Goal: Complete application form

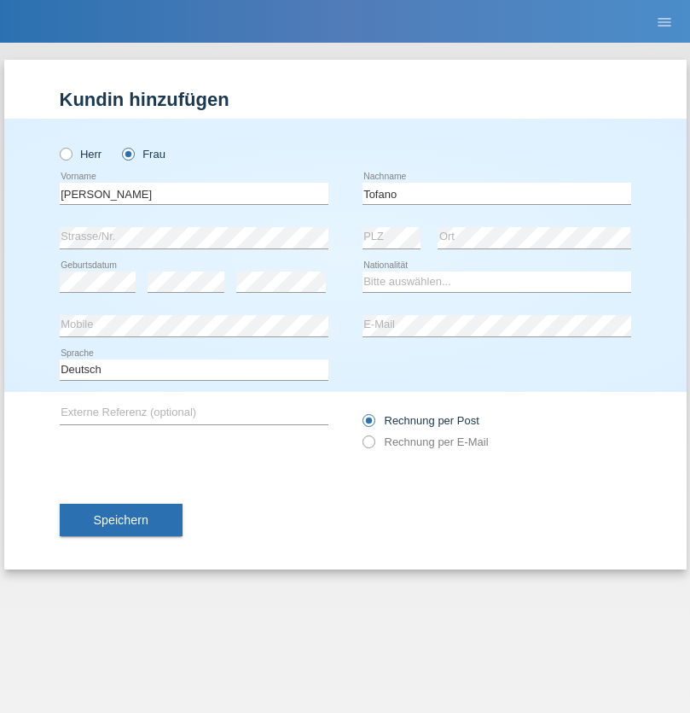
type input "Tofano"
select select "CH"
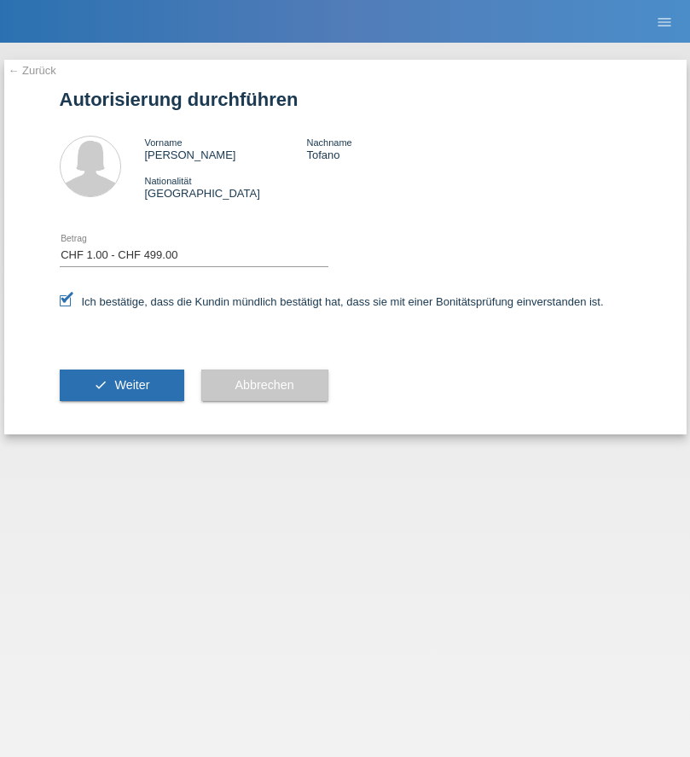
select select "1"
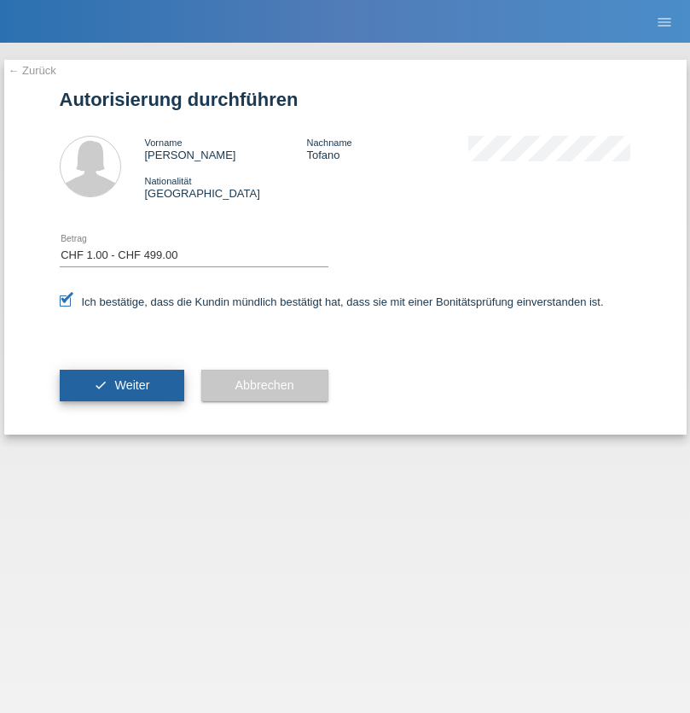
click at [121, 385] on span "Weiter" at bounding box center [131, 385] width 35 height 14
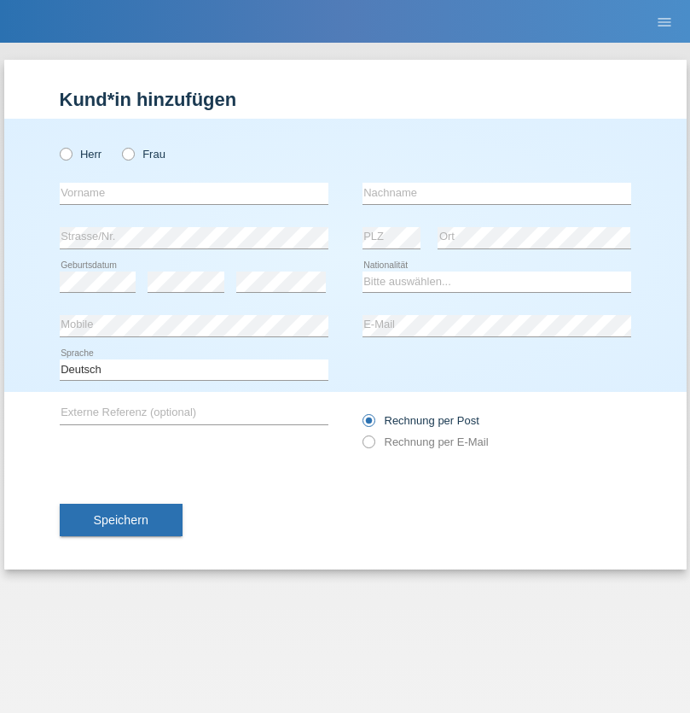
radio input "true"
click at [194, 193] on input "text" at bounding box center [194, 193] width 269 height 21
type input "Nasibe"
click at [497, 193] on input "text" at bounding box center [497, 193] width 269 height 21
type input "Zahaj"
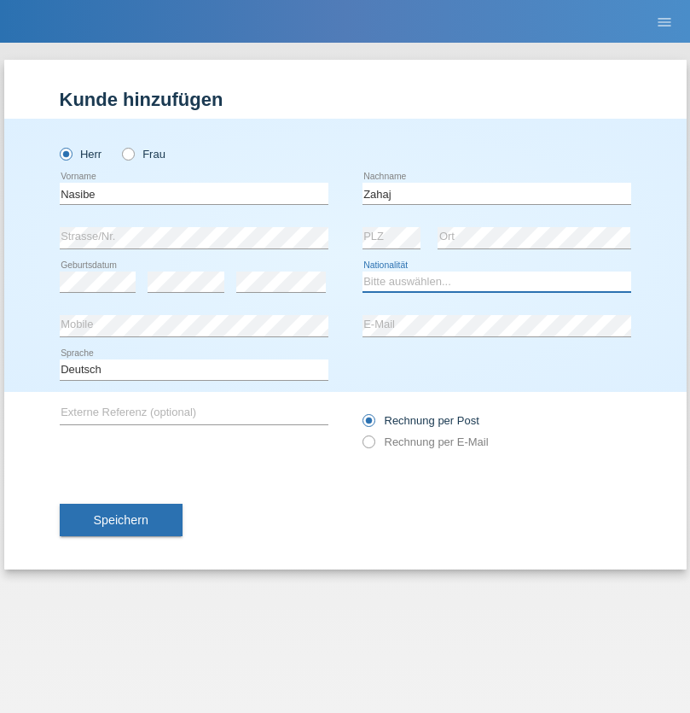
select select "CH"
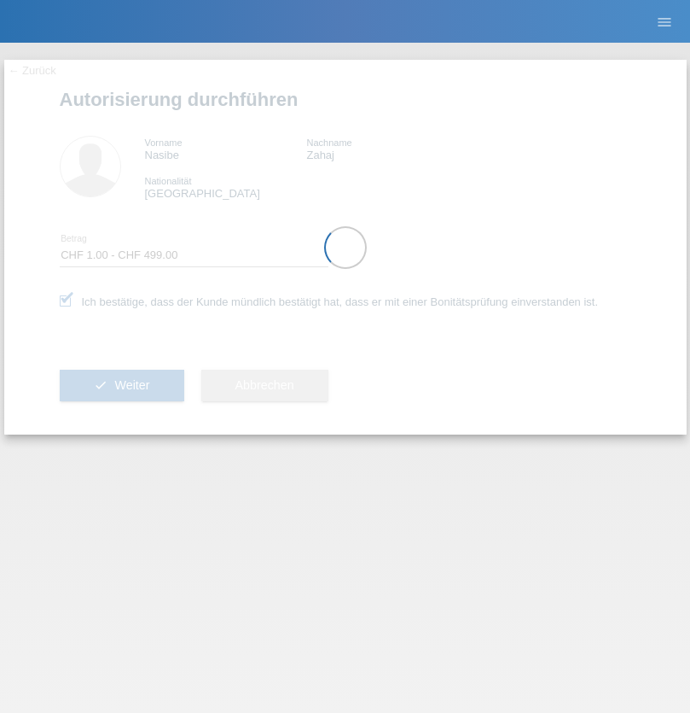
select select "1"
